Goal: Task Accomplishment & Management: Use online tool/utility

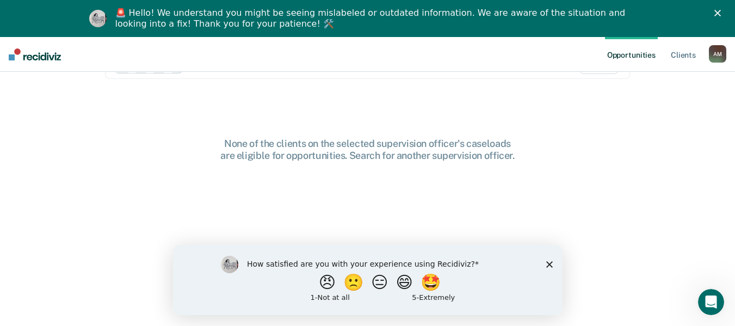
scroll to position [53, 0]
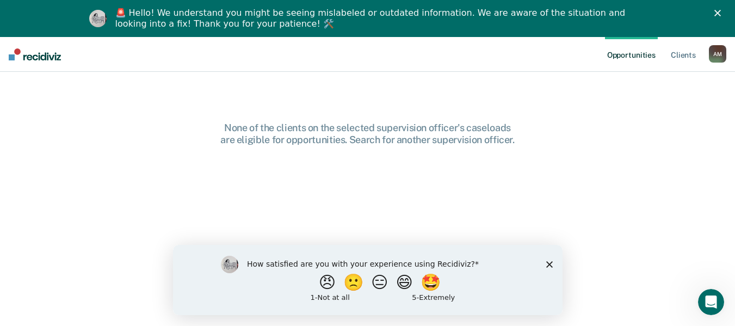
click at [549, 267] on div "How satisfied are you with your experience using Recidiviz? 😠 🙁 😑 😄 🤩 1 - Not a…" at bounding box center [368, 279] width 390 height 70
click at [550, 262] on polygon "Close survey" at bounding box center [549, 264] width 7 height 7
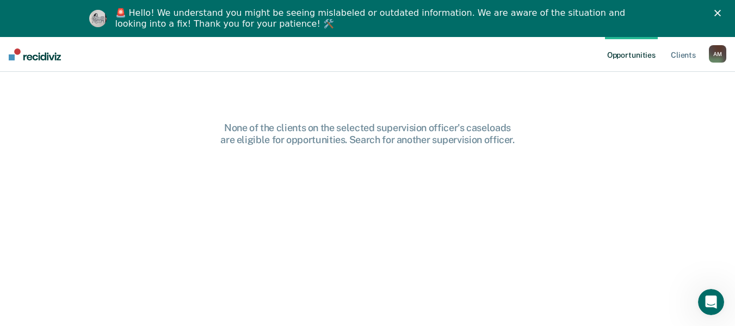
scroll to position [0, 0]
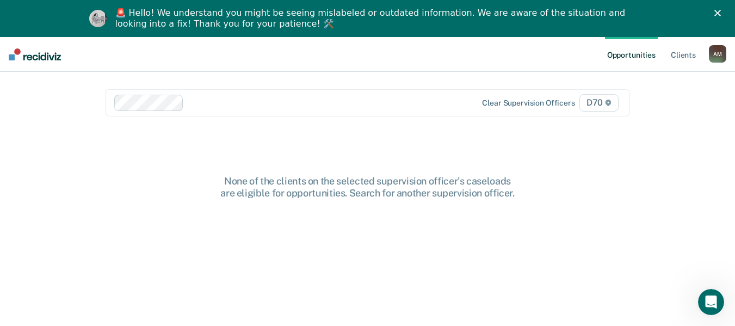
click at [721, 11] on polygon "Close" at bounding box center [718, 13] width 7 height 7
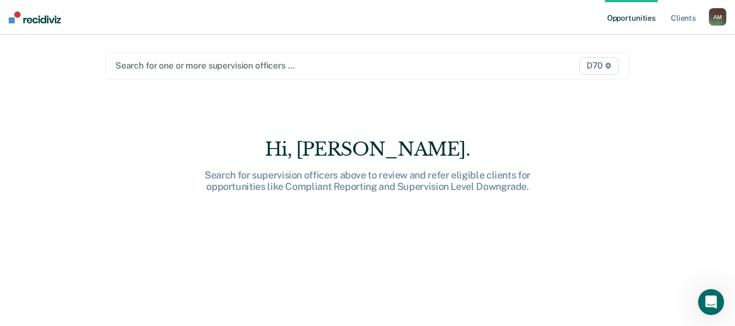
click at [185, 64] on div at bounding box center [291, 65] width 353 height 13
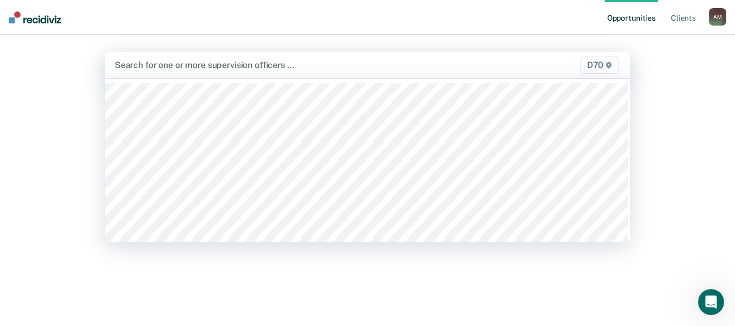
click at [185, 64] on div at bounding box center [291, 65] width 353 height 13
type input "Ho"
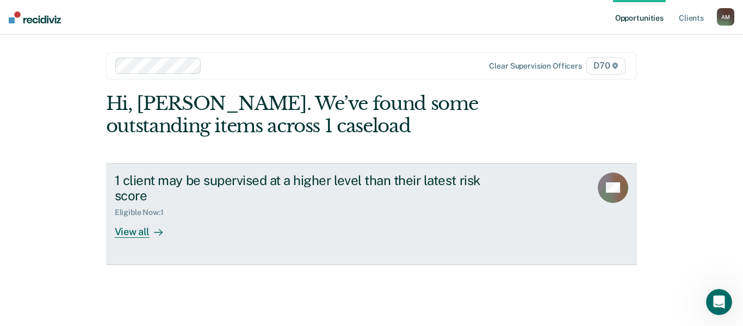
click at [152, 230] on div at bounding box center [156, 232] width 13 height 13
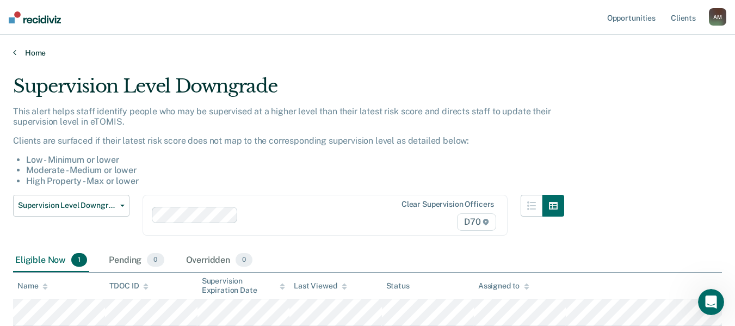
click at [29, 51] on link "Home" at bounding box center [367, 53] width 709 height 10
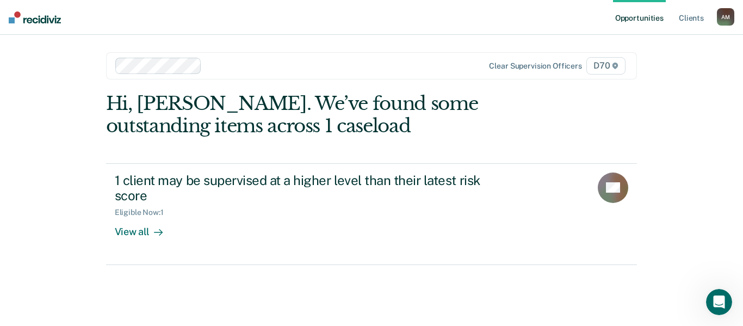
click at [230, 64] on div at bounding box center [339, 65] width 267 height 13
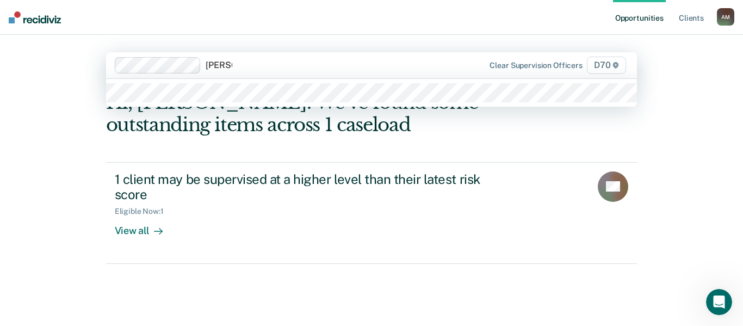
type input "[PERSON_NAME]"
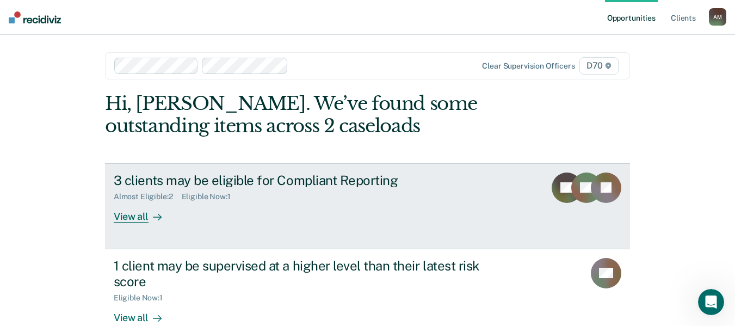
click at [133, 220] on div "View all" at bounding box center [144, 211] width 61 height 21
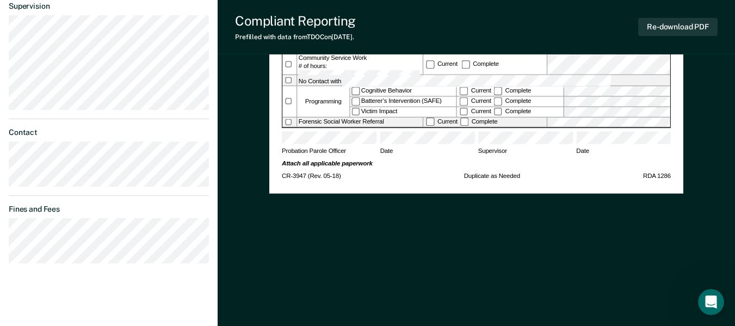
scroll to position [445, 0]
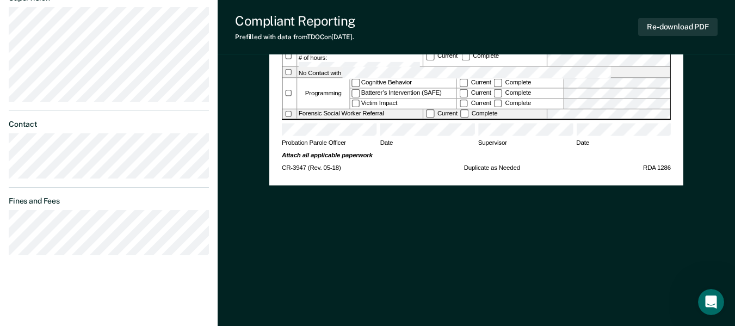
click at [674, 17] on div "Re-download PDF" at bounding box center [677, 27] width 79 height 28
click at [669, 23] on button "Re-download PDF" at bounding box center [677, 27] width 79 height 18
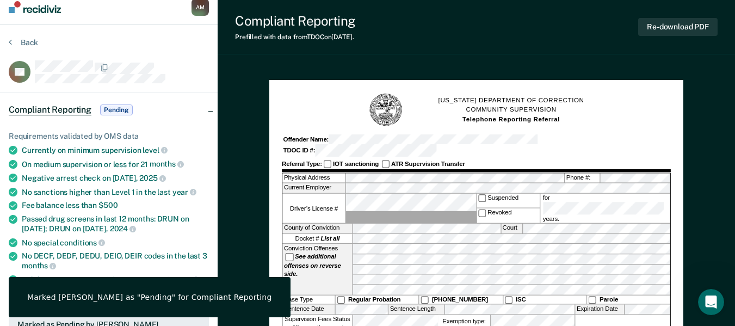
scroll to position [8, 0]
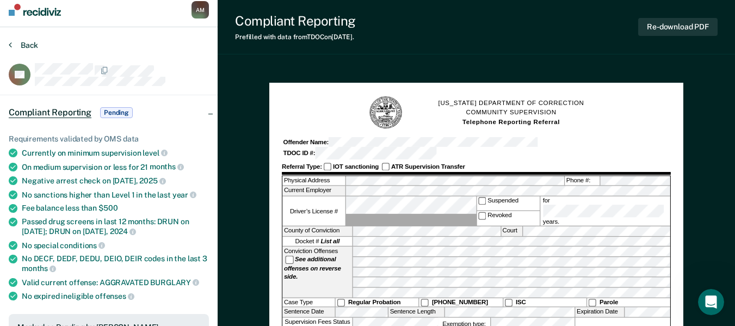
click at [30, 41] on button "Back" at bounding box center [23, 45] width 29 height 10
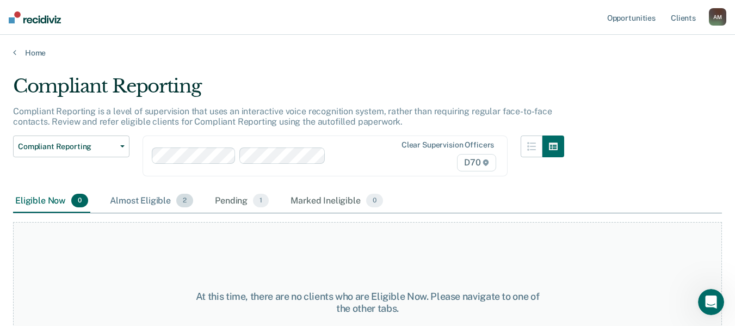
click at [155, 200] on div "Almost Eligible 2" at bounding box center [152, 201] width 88 height 24
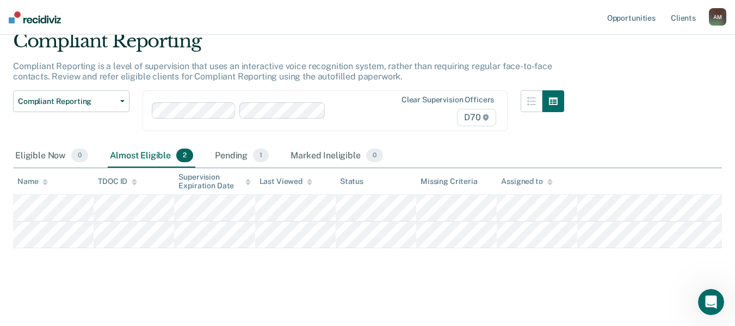
scroll to position [46, 0]
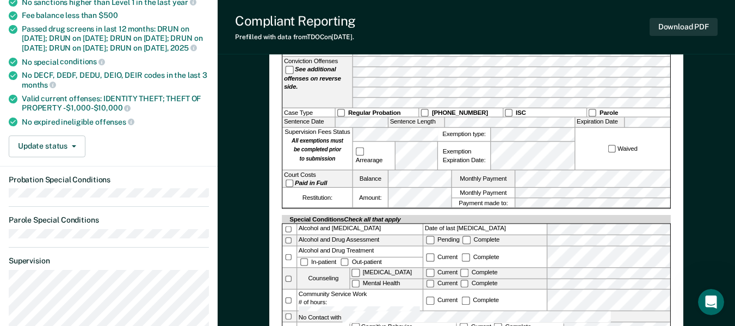
scroll to position [218, 0]
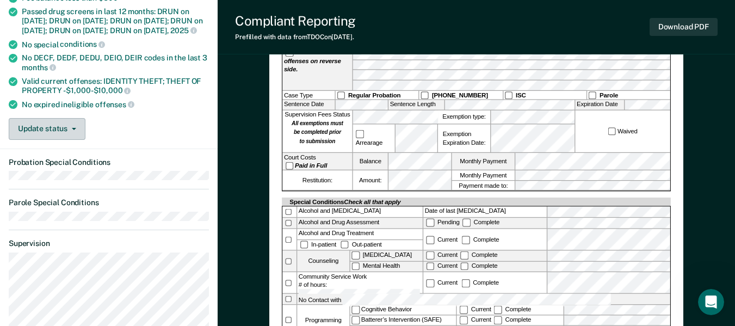
click at [60, 139] on button "Update status" at bounding box center [47, 129] width 77 height 22
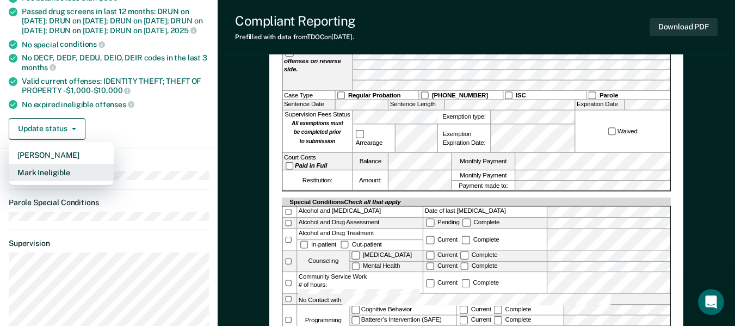
click at [83, 181] on button "Mark Ineligible" at bounding box center [61, 172] width 105 height 17
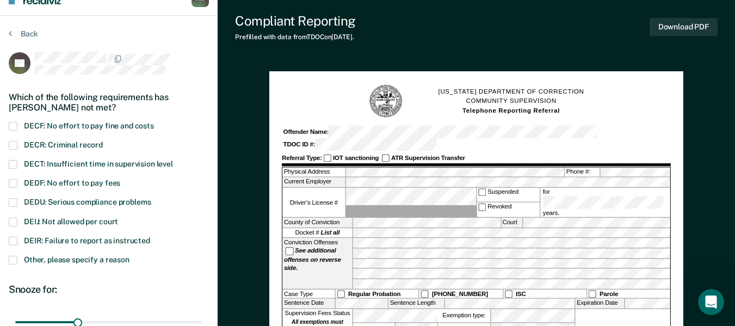
scroll to position [0, 0]
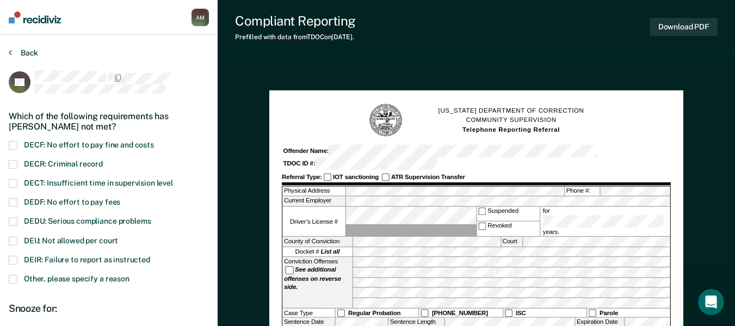
click at [33, 51] on button "Back" at bounding box center [23, 53] width 29 height 10
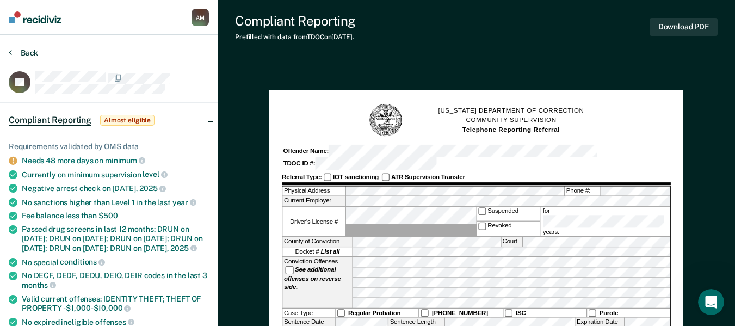
click at [16, 52] on button "Back" at bounding box center [23, 53] width 29 height 10
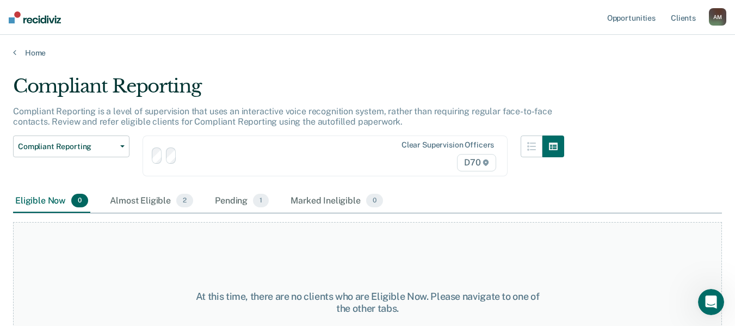
scroll to position [46, 0]
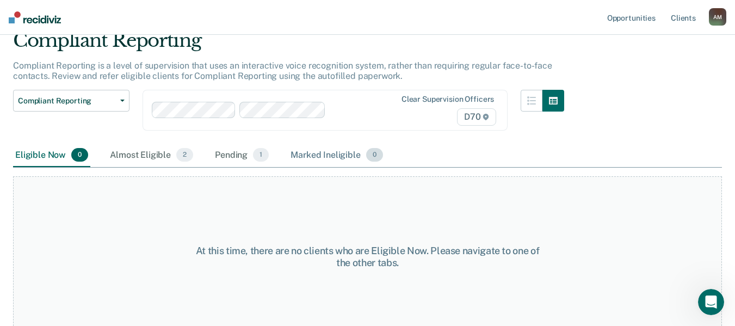
click at [329, 158] on div "Marked Ineligible 0" at bounding box center [336, 156] width 97 height 24
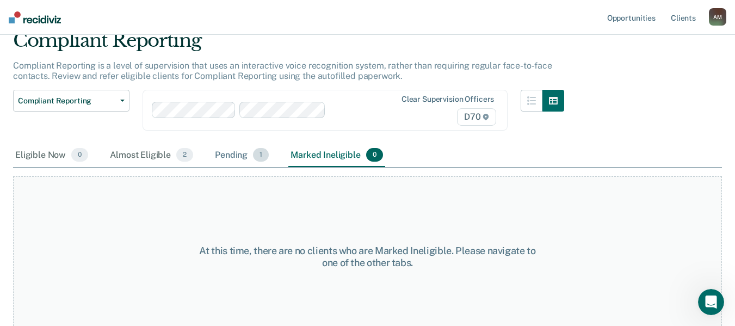
click at [247, 153] on div "Pending 1" at bounding box center [242, 156] width 58 height 24
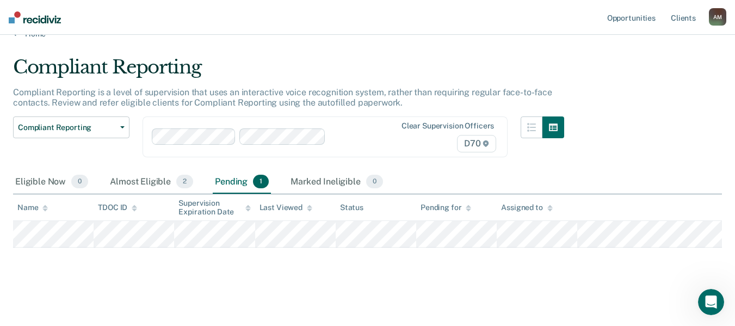
scroll to position [19, 0]
click at [67, 184] on div "Eligible Now 0" at bounding box center [51, 182] width 77 height 24
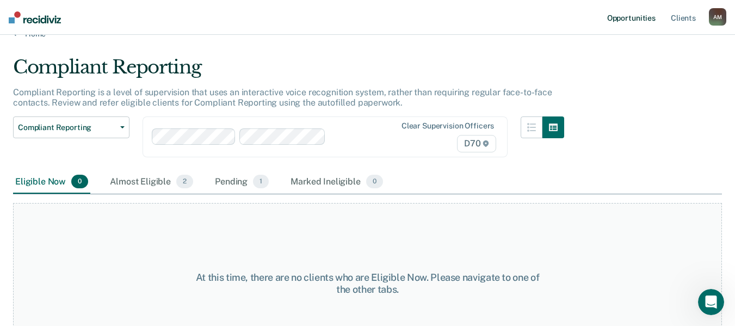
click at [627, 20] on link "Opportunities" at bounding box center [631, 17] width 53 height 35
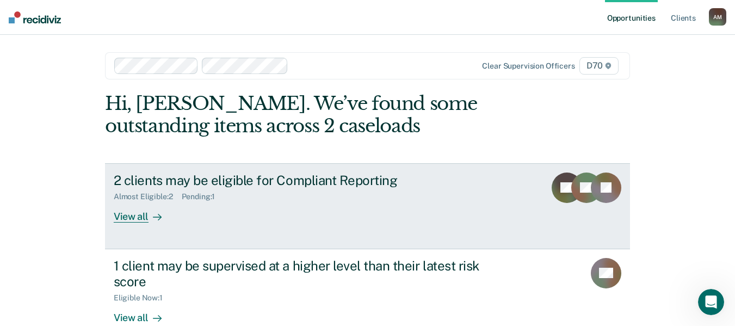
click at [264, 188] on div "2 clients may be eligible for Compliant Reporting" at bounding box center [305, 181] width 382 height 16
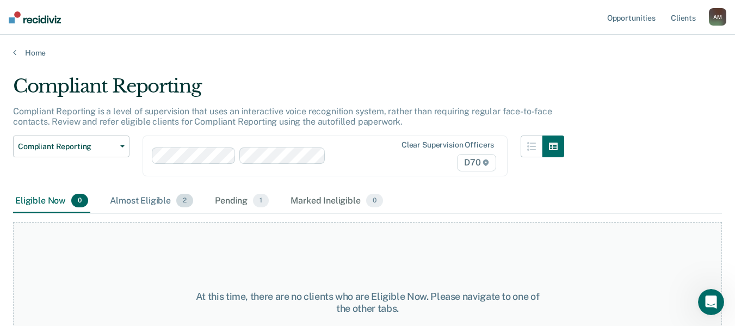
click at [162, 206] on div "Almost Eligible 2" at bounding box center [152, 201] width 88 height 24
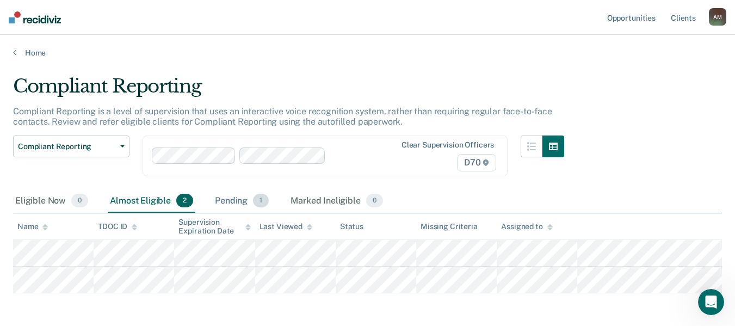
click at [233, 207] on div "Pending 1" at bounding box center [242, 201] width 58 height 24
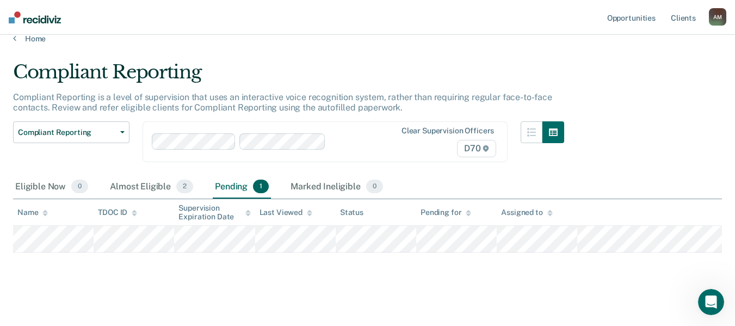
scroll to position [19, 0]
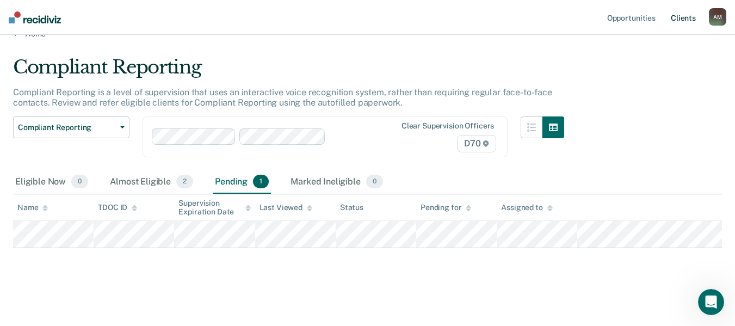
click at [674, 18] on link "Client s" at bounding box center [683, 17] width 29 height 35
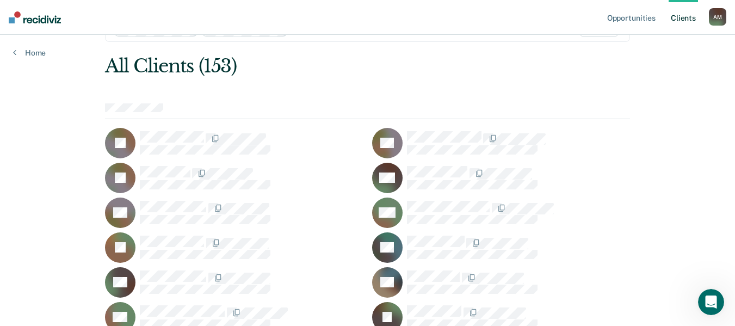
scroll to position [54, 0]
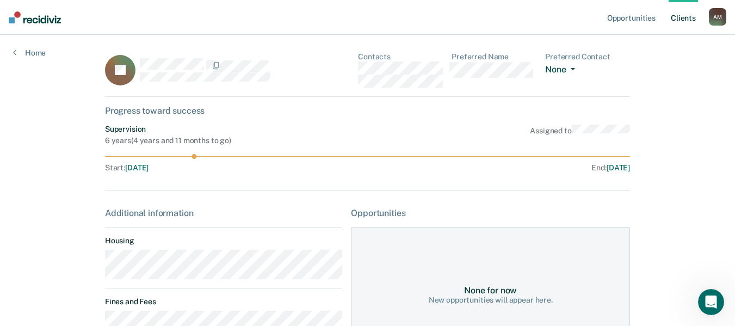
click at [550, 69] on button "None" at bounding box center [562, 70] width 34 height 13
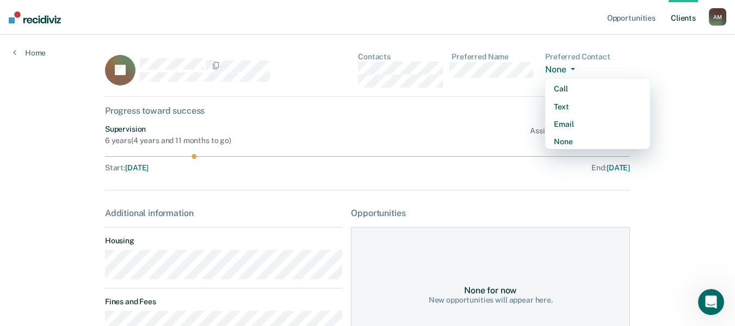
click at [550, 69] on button "None" at bounding box center [562, 70] width 34 height 13
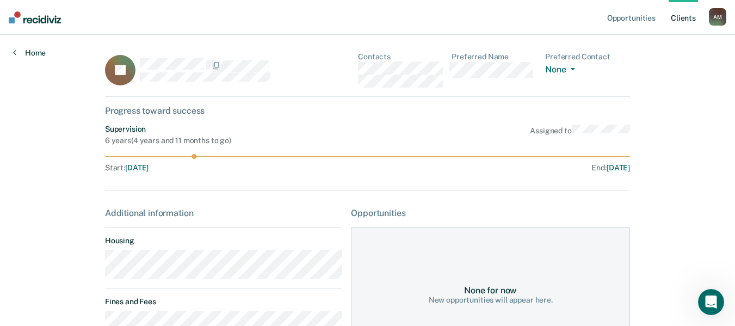
click at [32, 52] on link "Home" at bounding box center [29, 53] width 33 height 10
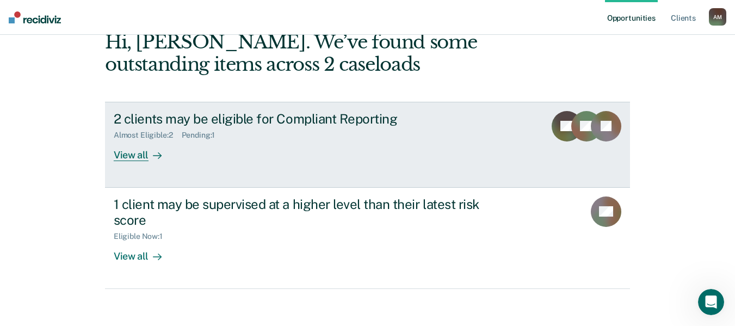
scroll to position [68, 0]
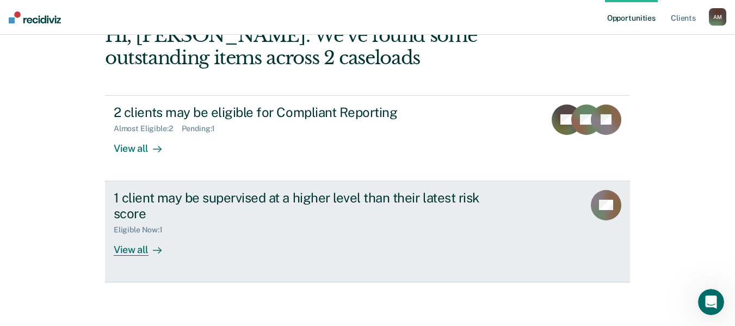
click at [144, 249] on div "View all" at bounding box center [144, 245] width 61 height 21
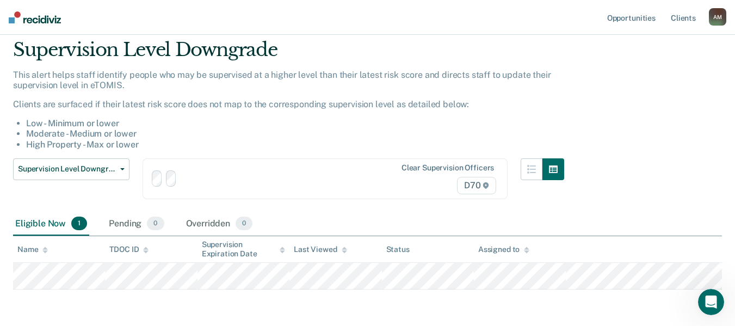
scroll to position [78, 0]
